Goal: Information Seeking & Learning: Learn about a topic

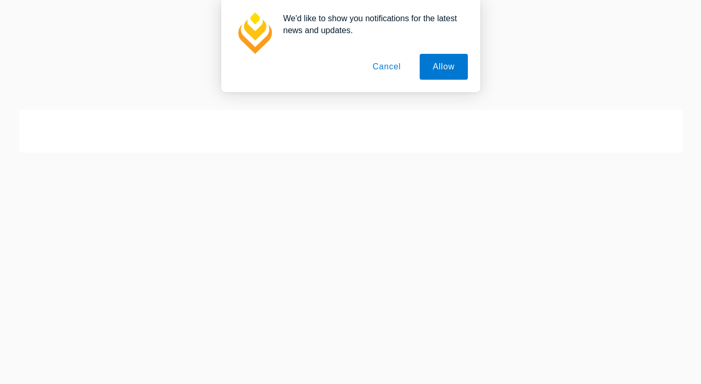
scroll to position [450, 0]
click at [580, 208] on p "Most clerkships are offered by the larger law firms, such as national and inter…" at bounding box center [351, 238] width 492 height 61
click at [390, 71] on button "Cancel" at bounding box center [386, 67] width 54 height 26
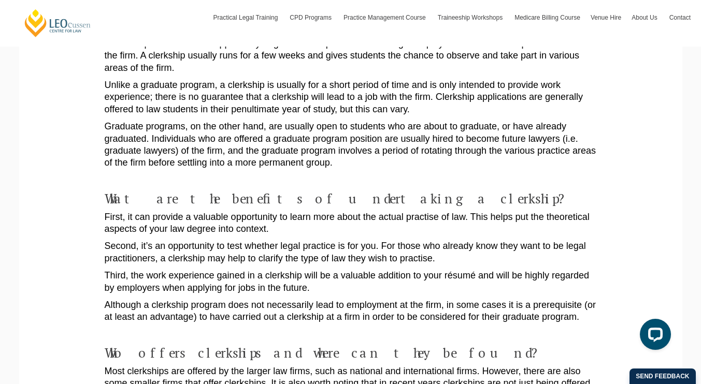
scroll to position [293, 0]
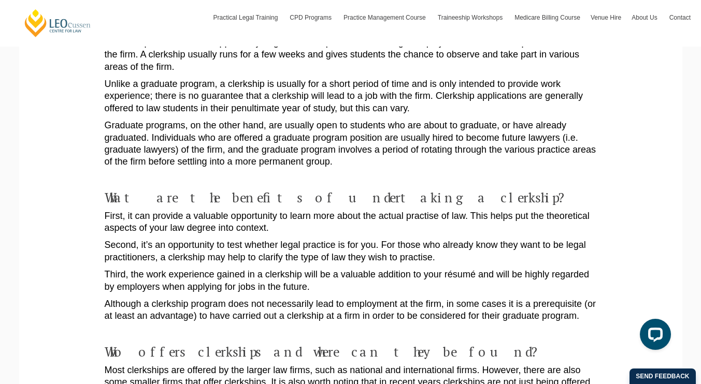
click at [429, 120] on p "Graduate programs, on the other hand, are usually open to students who are abou…" at bounding box center [351, 144] width 492 height 49
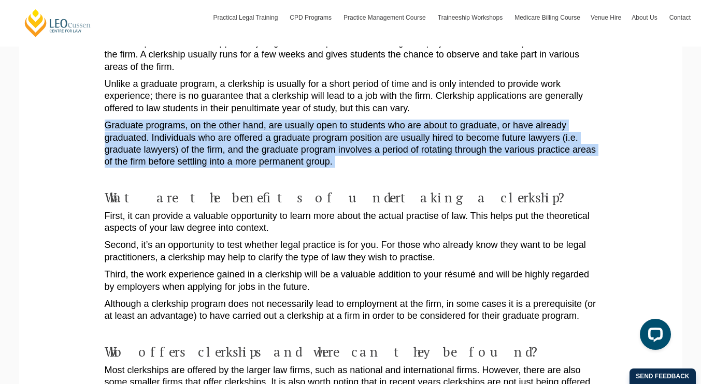
click at [429, 120] on p "Graduate programs, on the other hand, are usually open to students who are abou…" at bounding box center [351, 144] width 492 height 49
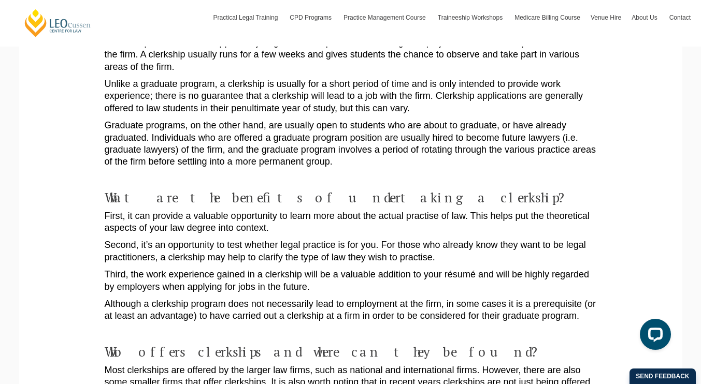
click at [429, 120] on p "Graduate programs, on the other hand, are usually open to students who are abou…" at bounding box center [351, 144] width 492 height 49
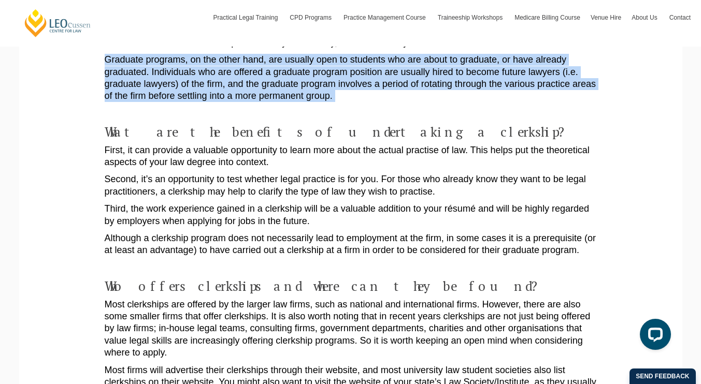
scroll to position [360, 0]
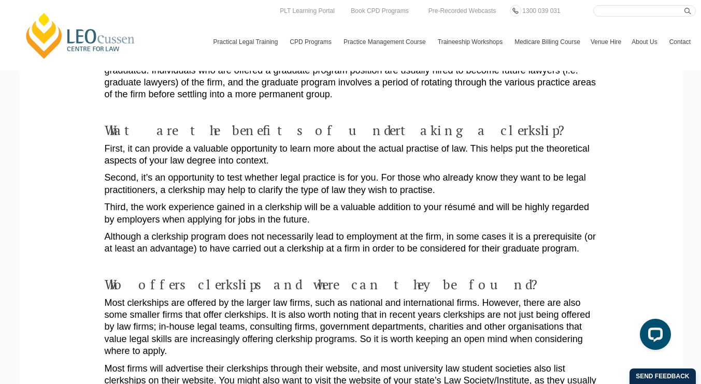
click at [588, 123] on h4 "What are the benefits of undertaking a clerkship?" at bounding box center [351, 130] width 492 height 15
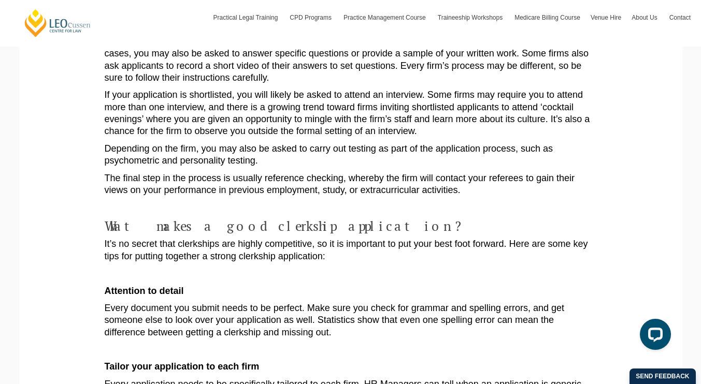
scroll to position [1329, 0]
